Goal: Task Accomplishment & Management: Manage account settings

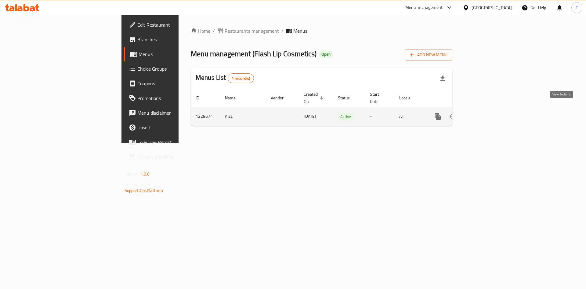
click at [486, 113] on icon "enhanced table" at bounding box center [481, 116] width 7 height 7
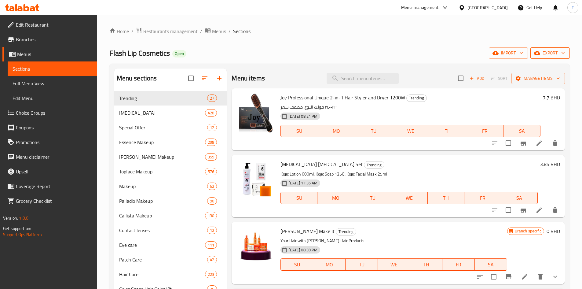
click at [555, 53] on span "export" at bounding box center [550, 53] width 30 height 8
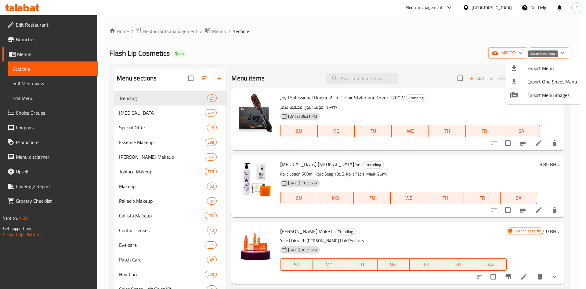
click at [539, 69] on span "Export Menu" at bounding box center [553, 67] width 50 height 7
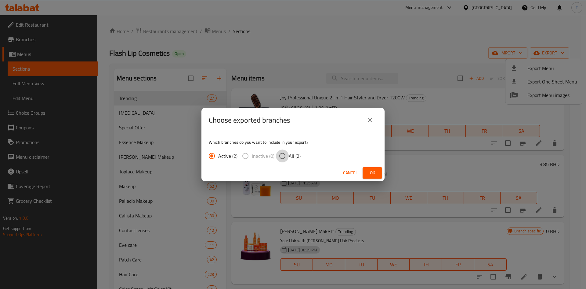
click at [285, 153] on input "All (2)" at bounding box center [282, 155] width 13 height 13
radio input "true"
click at [353, 172] on span "Cancel" at bounding box center [350, 173] width 15 height 8
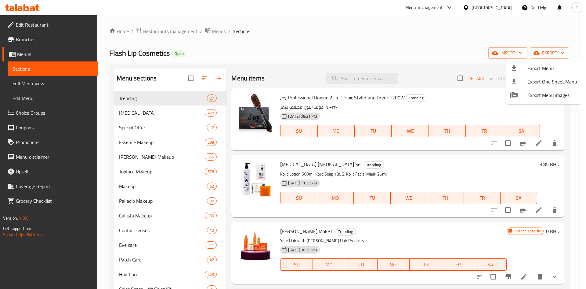
click at [432, 49] on div at bounding box center [293, 144] width 586 height 289
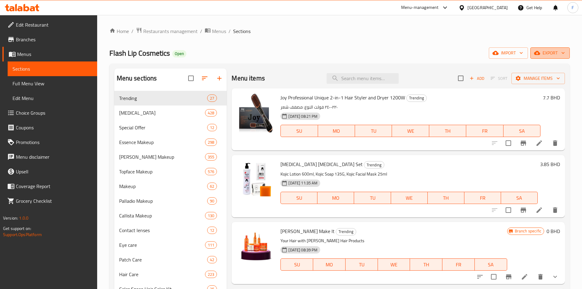
click at [544, 53] on span "export" at bounding box center [550, 53] width 30 height 8
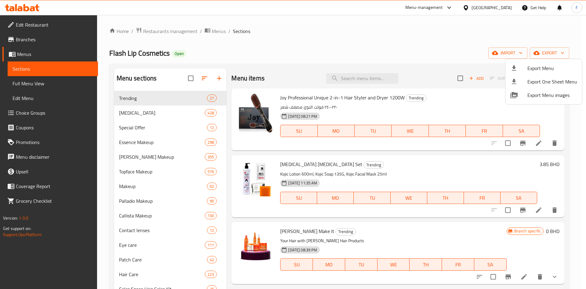
click at [449, 100] on div at bounding box center [293, 144] width 586 height 289
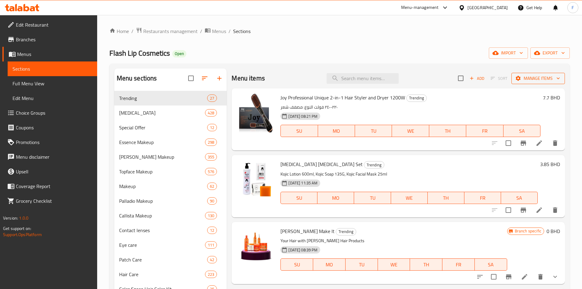
click at [524, 79] on span "Manage items" at bounding box center [538, 78] width 44 height 8
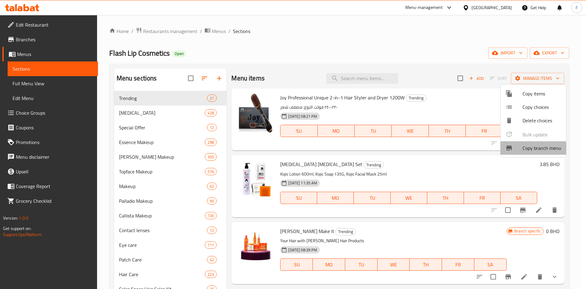
click at [532, 149] on span "Copy branch menu" at bounding box center [542, 147] width 39 height 7
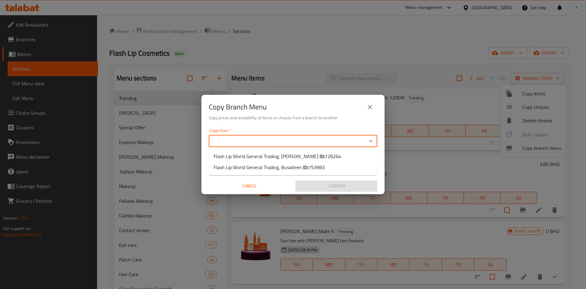
click at [295, 141] on input "Copy from   *" at bounding box center [288, 140] width 155 height 9
click at [371, 108] on icon "close" at bounding box center [370, 107] width 4 height 4
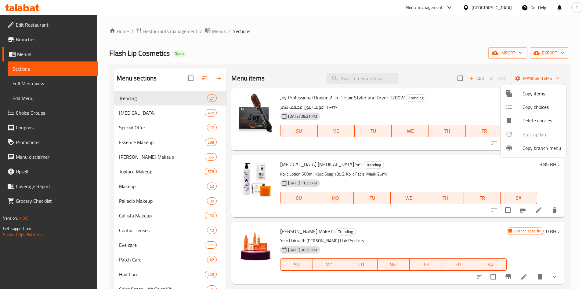
click at [174, 33] on div at bounding box center [293, 144] width 586 height 289
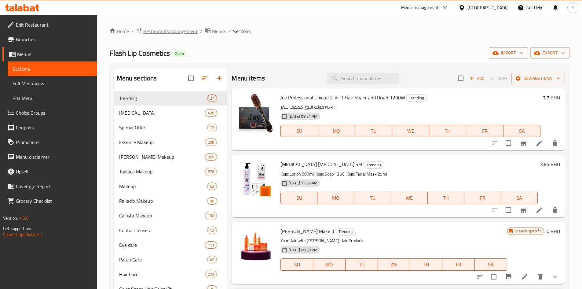
click at [174, 33] on span "Restaurants management" at bounding box center [170, 30] width 54 height 7
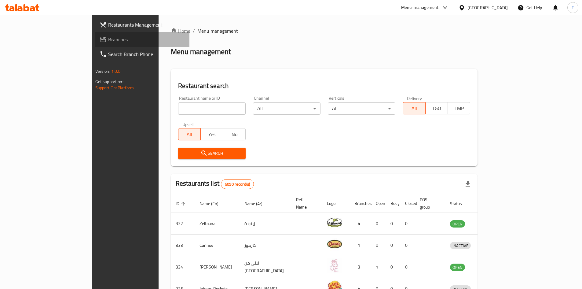
click at [108, 38] on span "Branches" at bounding box center [146, 39] width 76 height 7
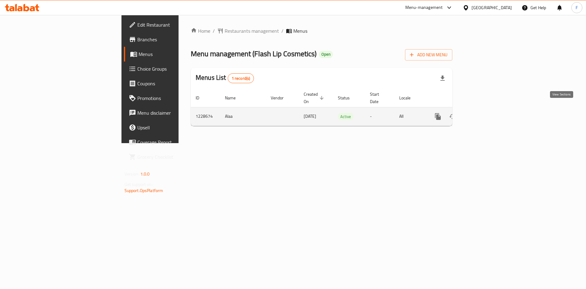
click at [486, 113] on icon "enhanced table" at bounding box center [481, 116] width 7 height 7
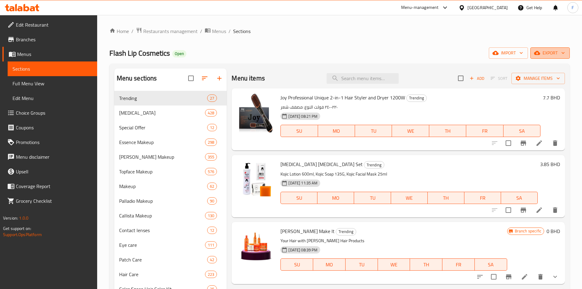
click at [545, 53] on span "export" at bounding box center [550, 53] width 30 height 8
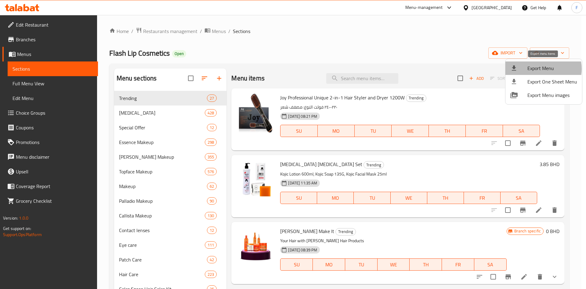
click at [541, 69] on span "Export Menu" at bounding box center [553, 67] width 50 height 7
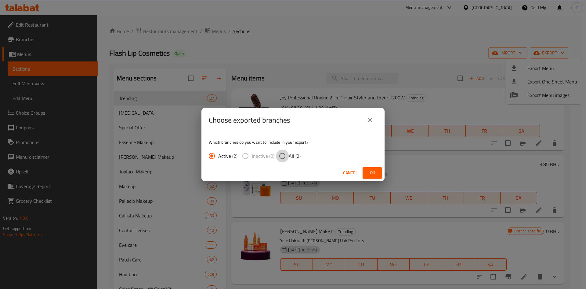
click at [282, 157] on input "All (2)" at bounding box center [282, 155] width 13 height 13
radio input "true"
click at [368, 174] on span "Ok" at bounding box center [373, 173] width 10 height 8
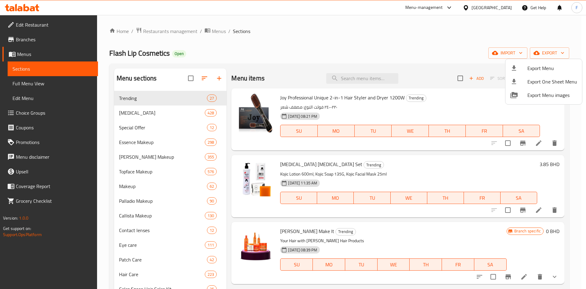
click at [317, 40] on div at bounding box center [293, 144] width 586 height 289
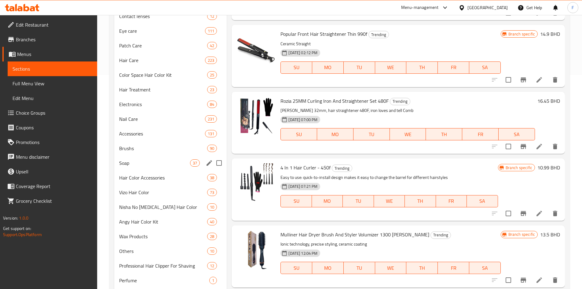
scroll to position [247, 0]
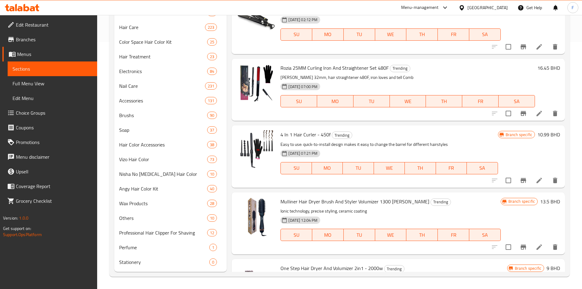
click at [36, 24] on span "Edit Restaurant" at bounding box center [54, 24] width 76 height 7
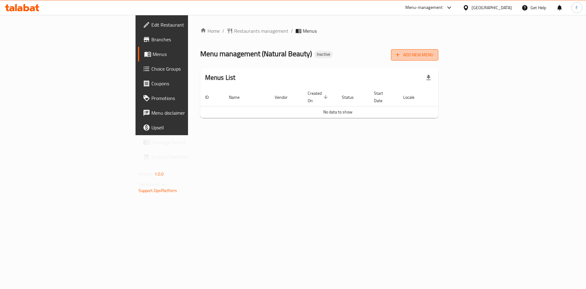
click at [434, 52] on span "Add New Menu" at bounding box center [415, 55] width 38 height 8
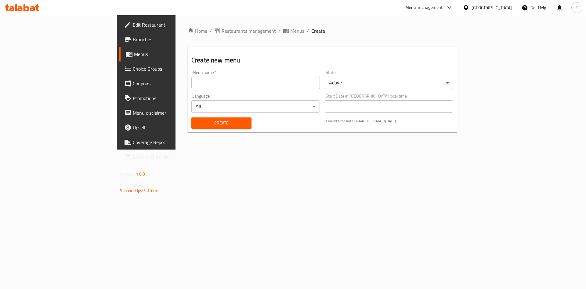
click at [215, 82] on input "text" at bounding box center [255, 83] width 129 height 12
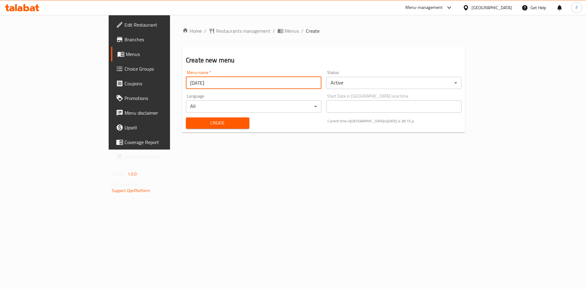
type input "14/10/2025"
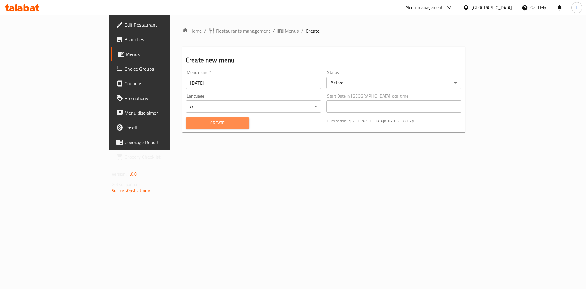
click at [191, 125] on span "Create" at bounding box center [218, 123] width 54 height 8
click at [126, 51] on span "Menus" at bounding box center [164, 53] width 76 height 7
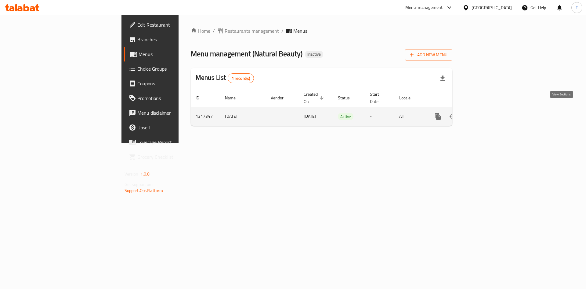
click at [486, 113] on icon "enhanced table" at bounding box center [481, 116] width 7 height 7
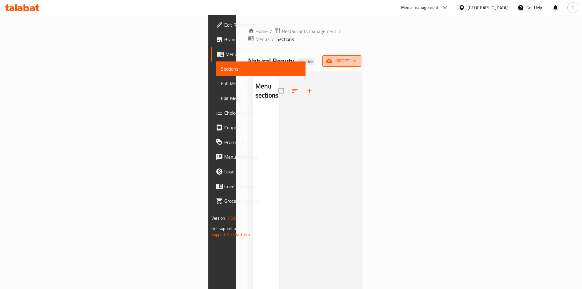
click at [356, 57] on span "import" at bounding box center [341, 61] width 29 height 8
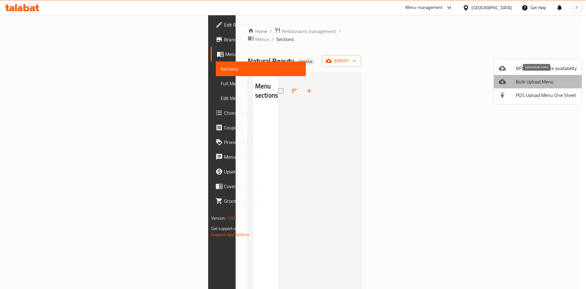
click at [530, 79] on span "Bulk Upload Menu" at bounding box center [546, 81] width 61 height 7
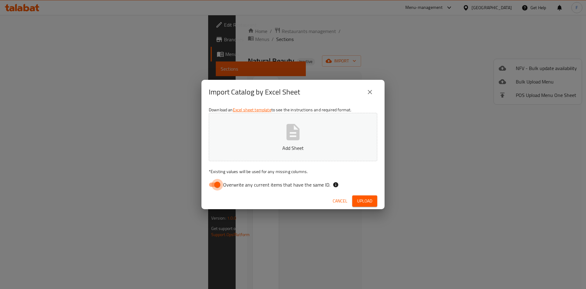
click at [212, 185] on input "Overwrite any current items that have the same ID." at bounding box center [217, 185] width 35 height 12
checkbox input "false"
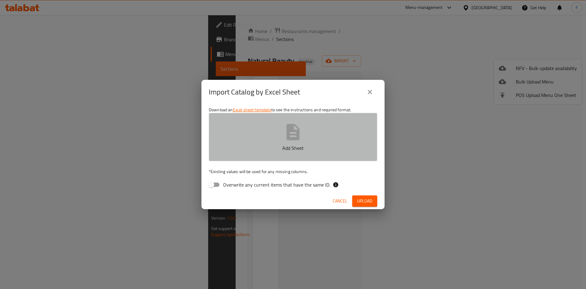
click at [284, 135] on icon "button" at bounding box center [293, 132] width 20 height 20
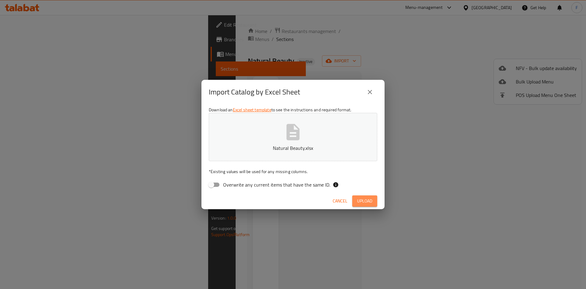
click at [367, 200] on span "Upload" at bounding box center [364, 201] width 15 height 8
click at [362, 202] on span "Upload" at bounding box center [364, 201] width 15 height 8
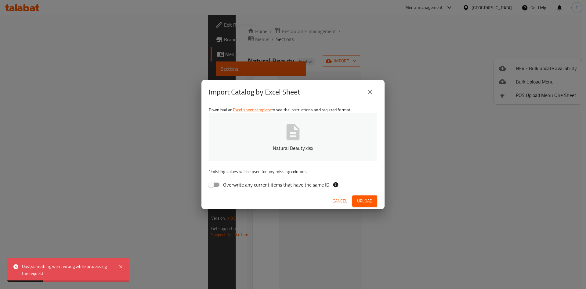
click at [88, 270] on div "Ops!,something went wrong while processing the request" at bounding box center [67, 270] width 90 height 14
click at [41, 273] on div "Ops!,something went wrong while processing the request" at bounding box center [67, 270] width 90 height 14
click at [338, 201] on span "Cancel" at bounding box center [340, 201] width 15 height 8
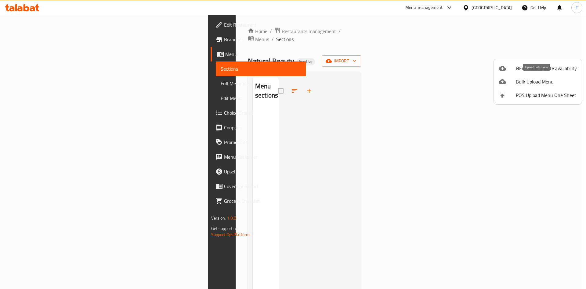
click at [527, 82] on span "Bulk Upload Menu" at bounding box center [546, 81] width 61 height 7
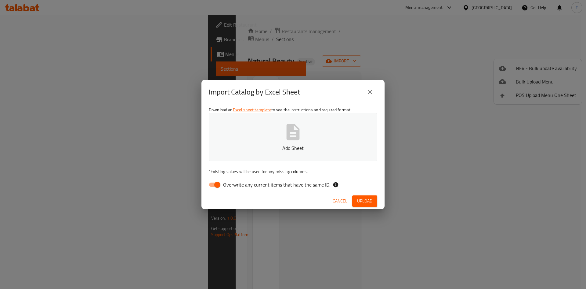
click at [213, 187] on input "Overwrite any current items that have the same ID." at bounding box center [217, 185] width 35 height 12
checkbox input "false"
click at [300, 136] on icon "button" at bounding box center [293, 132] width 20 height 20
click at [369, 200] on span "Upload" at bounding box center [364, 201] width 15 height 8
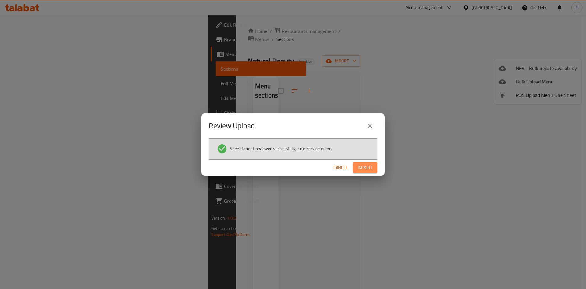
click at [359, 167] on span "Import" at bounding box center [365, 168] width 15 height 8
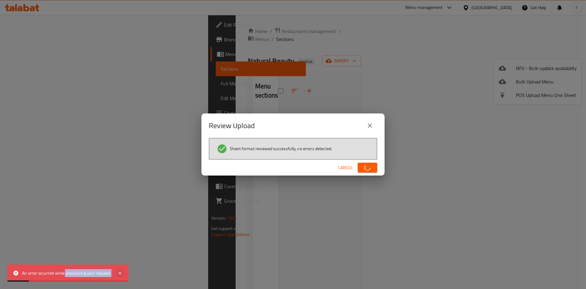
drag, startPoint x: 65, startPoint y: 274, endPoint x: 118, endPoint y: 273, distance: 52.2
click at [118, 273] on div "An error occurred while processing your request." at bounding box center [67, 272] width 121 height 17
click at [348, 167] on span "Cancel" at bounding box center [345, 168] width 15 height 8
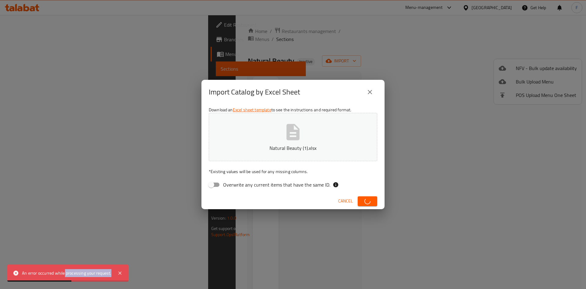
click at [368, 89] on icon "close" at bounding box center [369, 91] width 7 height 7
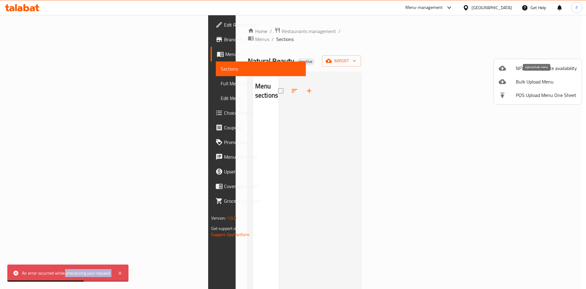
click at [522, 79] on span "Bulk Upload Menu" at bounding box center [546, 81] width 61 height 7
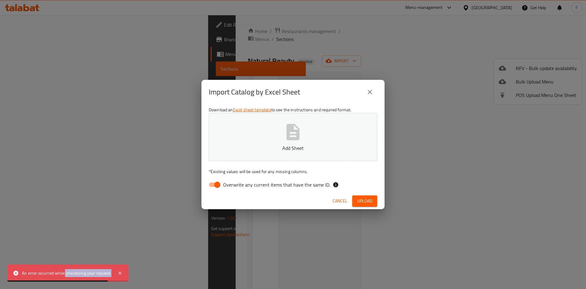
click at [213, 184] on input "Overwrite any current items that have the same ID." at bounding box center [217, 185] width 35 height 12
checkbox input "false"
click at [295, 137] on icon "button" at bounding box center [293, 132] width 13 height 16
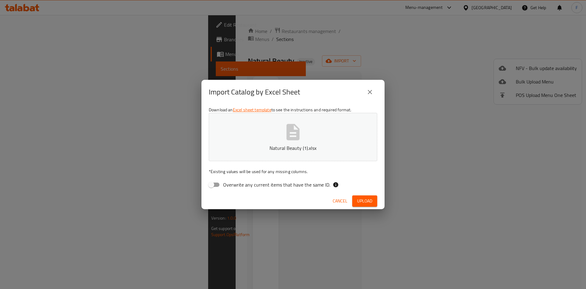
click at [368, 200] on span "Upload" at bounding box center [364, 201] width 15 height 8
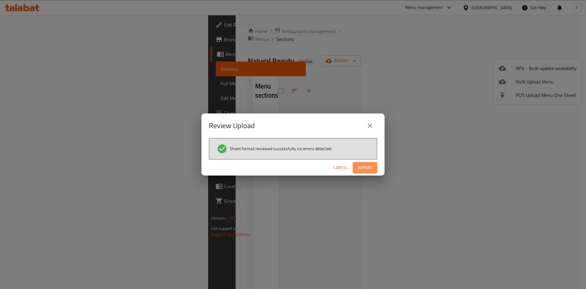
click at [365, 164] on span "Import" at bounding box center [365, 168] width 15 height 8
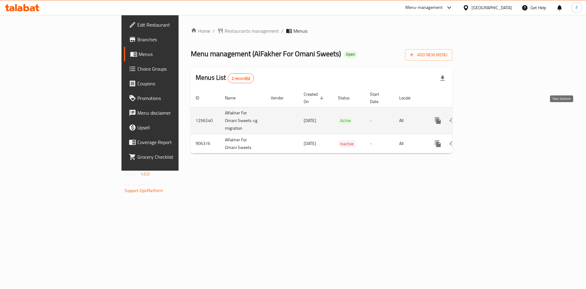
click at [486, 117] on icon "enhanced table" at bounding box center [481, 120] width 7 height 7
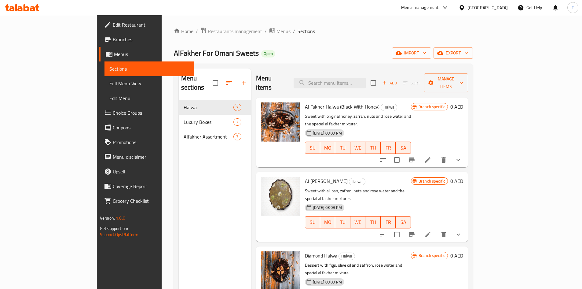
click at [109, 83] on span "Full Menu View" at bounding box center [149, 83] width 80 height 7
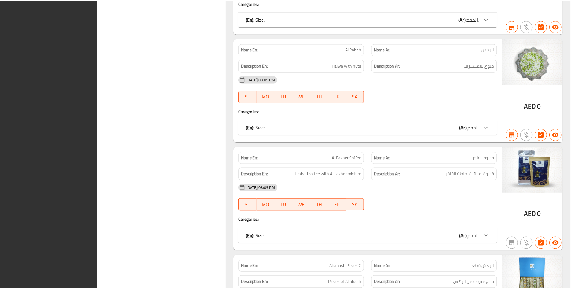
scroll to position [2079, 0]
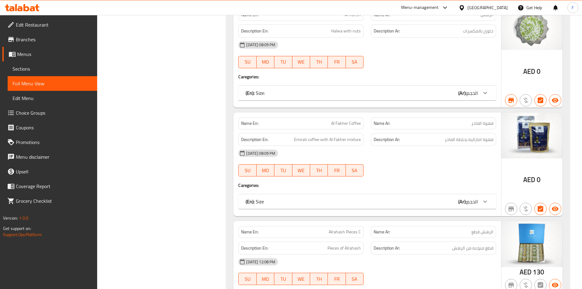
click at [47, 21] on span "Edit Restaurant" at bounding box center [54, 24] width 76 height 7
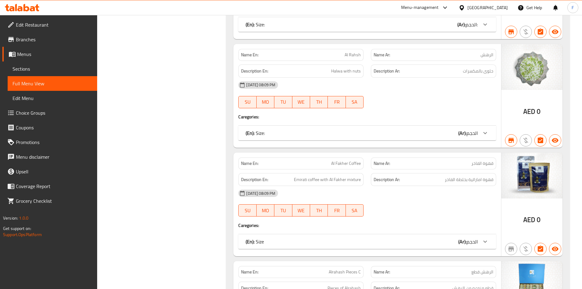
scroll to position [1987, 0]
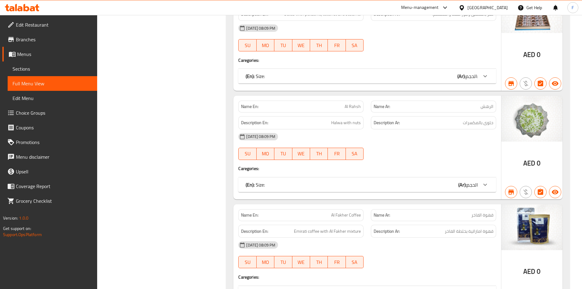
click at [33, 24] on span "Edit Restaurant" at bounding box center [54, 24] width 76 height 7
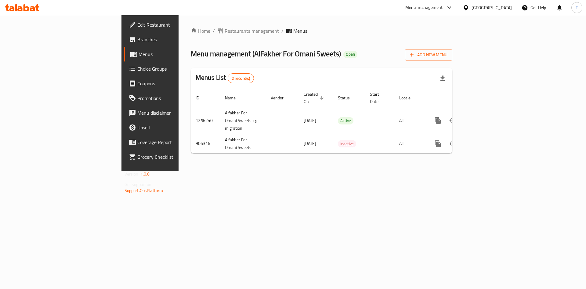
click at [225, 29] on span "Restaurants management" at bounding box center [252, 30] width 54 height 7
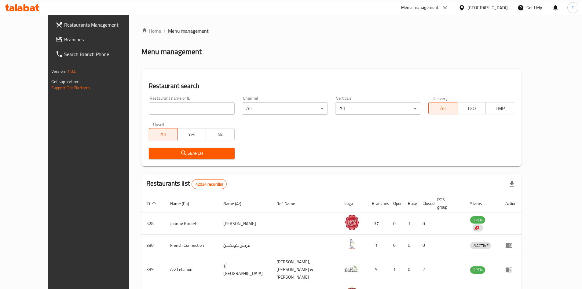
click at [64, 39] on span "Branches" at bounding box center [102, 39] width 76 height 7
